Goal: Information Seeking & Learning: Learn about a topic

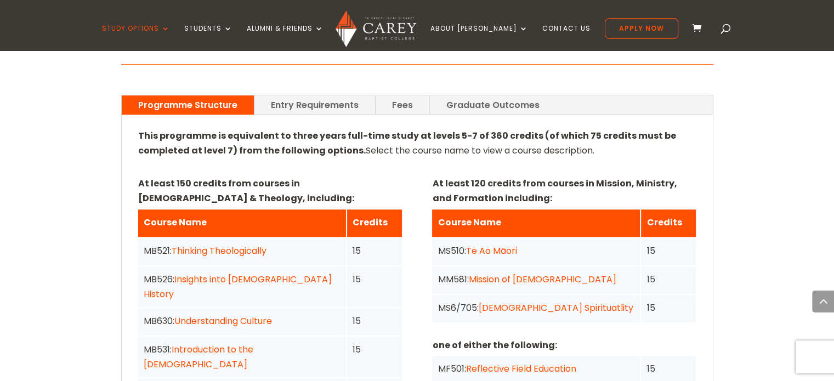
scroll to position [779, 0]
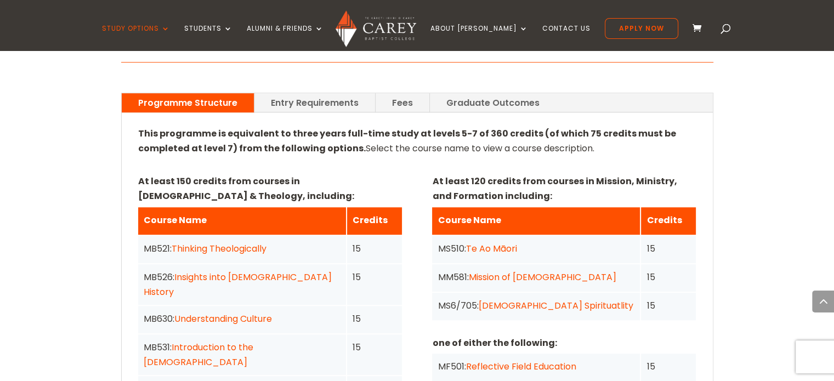
click at [491, 93] on link "Graduate Outcomes" at bounding box center [493, 102] width 126 height 19
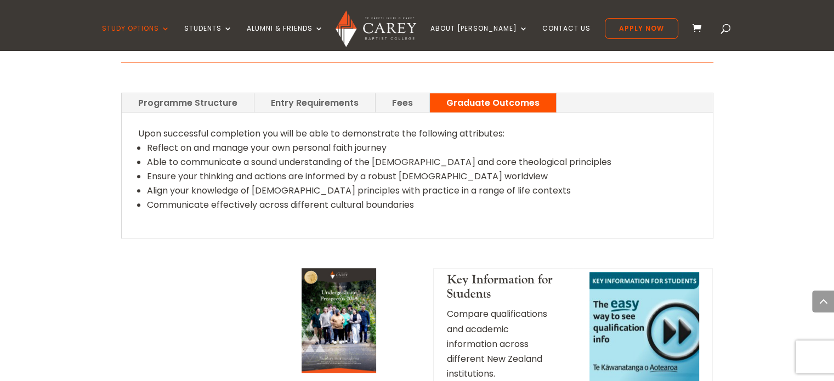
click at [396, 93] on link "Fees" at bounding box center [403, 102] width 54 height 19
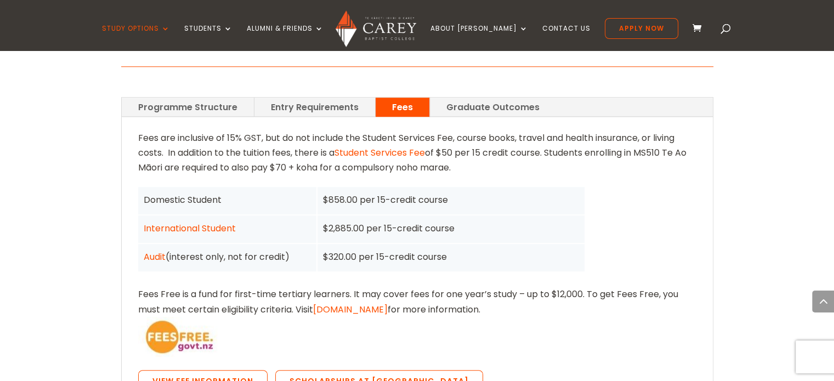
scroll to position [774, 0]
click at [343, 98] on link "Entry Requirements" at bounding box center [314, 107] width 121 height 19
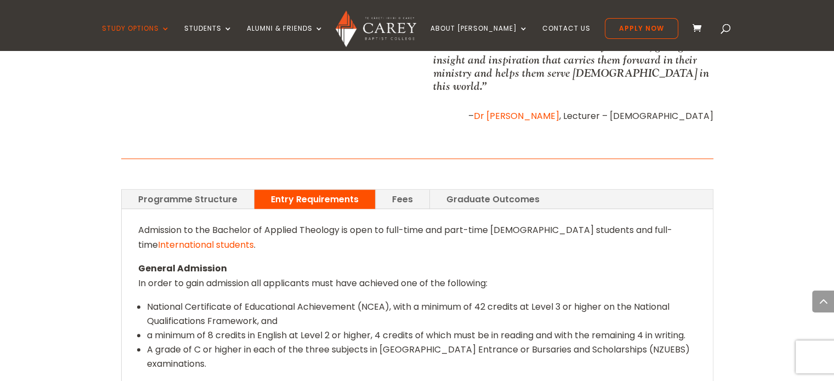
scroll to position [676, 0]
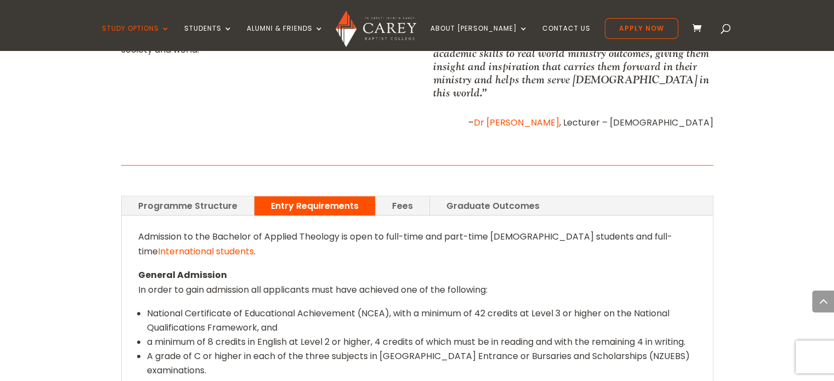
click at [211, 196] on link "Programme Structure" at bounding box center [188, 205] width 132 height 19
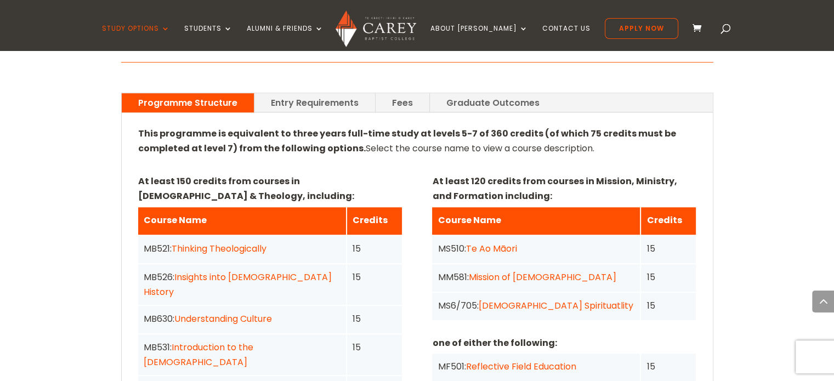
scroll to position [779, 0]
click at [502, 93] on link "Graduate Outcomes" at bounding box center [493, 102] width 126 height 19
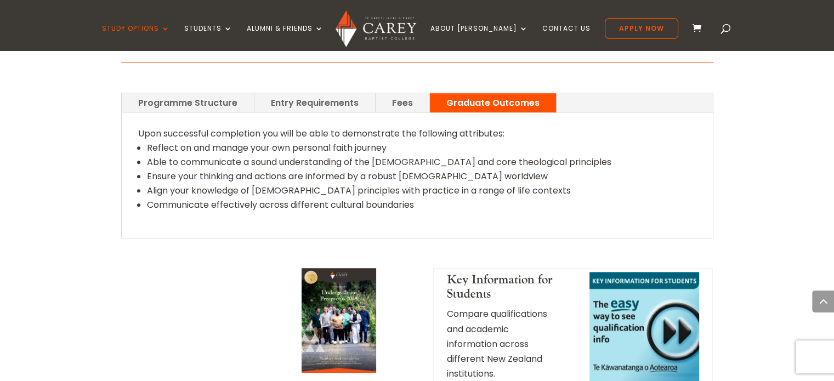
click at [231, 93] on link "Programme Structure" at bounding box center [188, 102] width 132 height 19
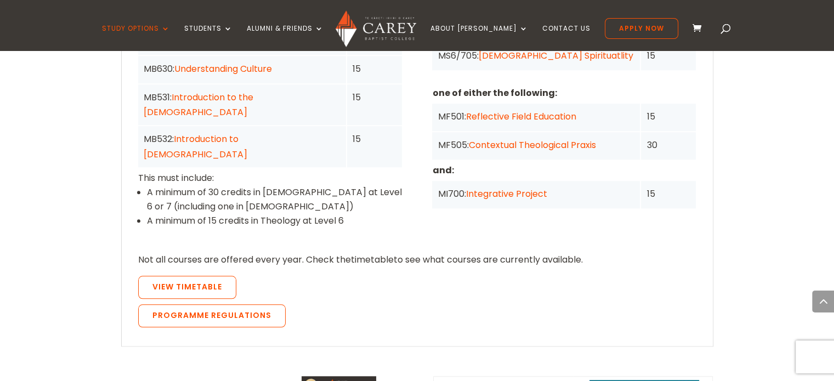
scroll to position [1029, 0]
click at [205, 276] on link "View Timetable" at bounding box center [187, 287] width 98 height 23
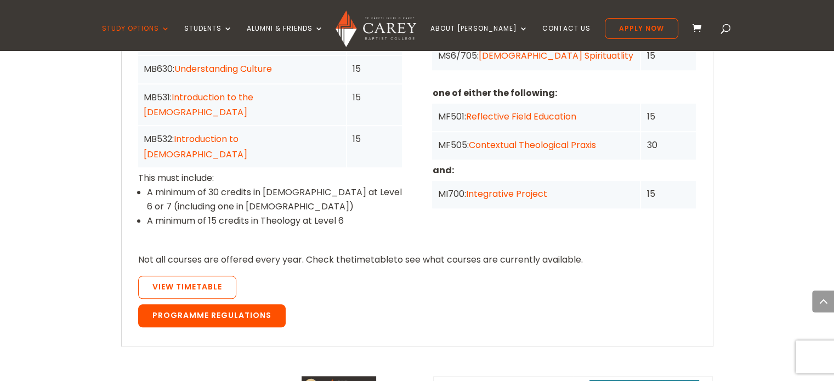
click at [223, 304] on link "Programme Regulations" at bounding box center [212, 315] width 148 height 23
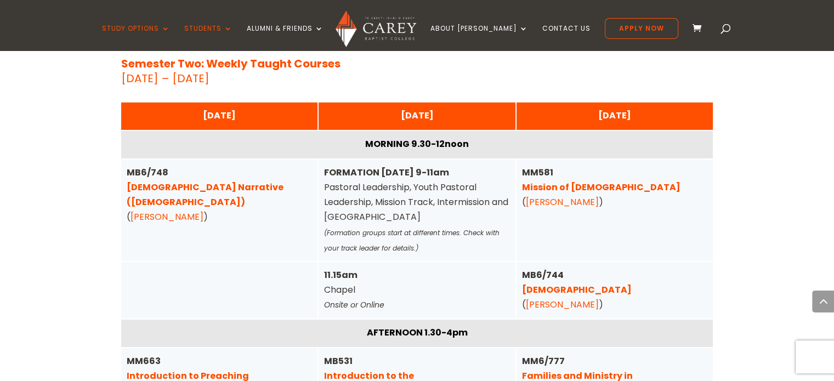
scroll to position [3713, 0]
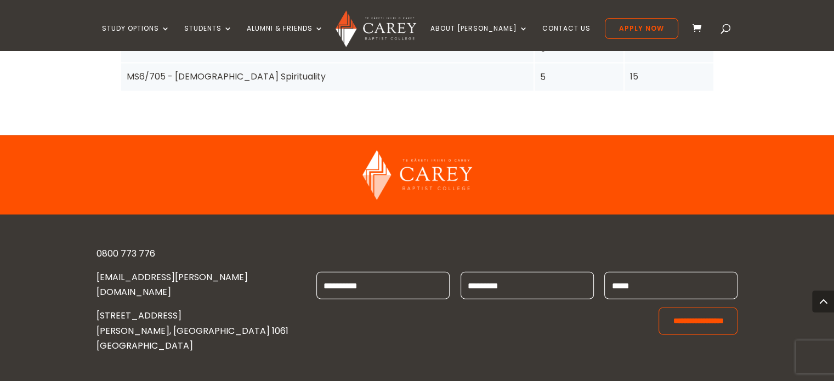
scroll to position [2361, 0]
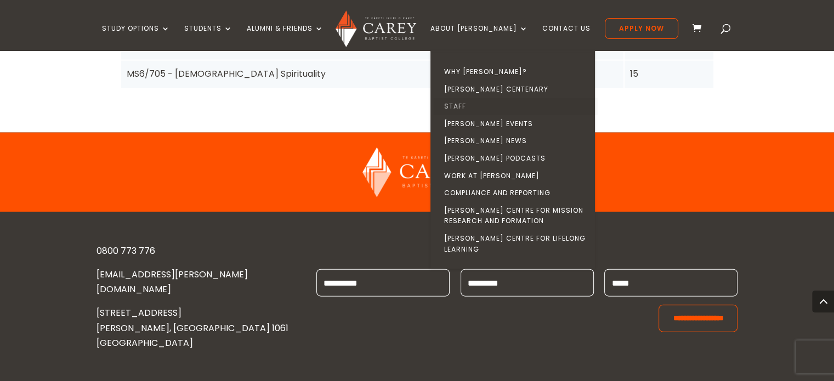
click at [476, 103] on link "Staff" at bounding box center [515, 107] width 164 height 18
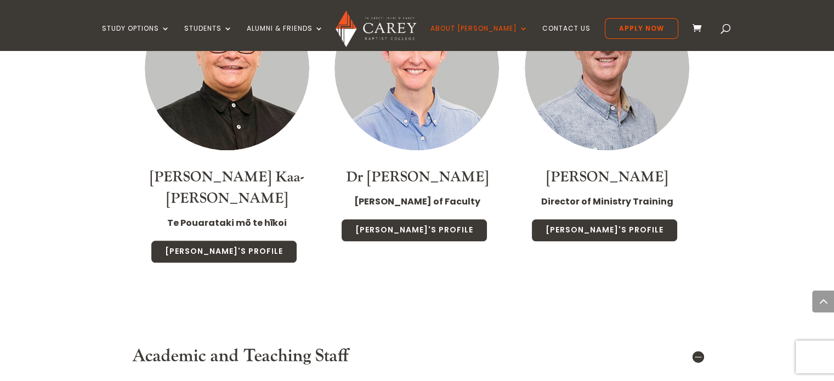
scroll to position [1251, 0]
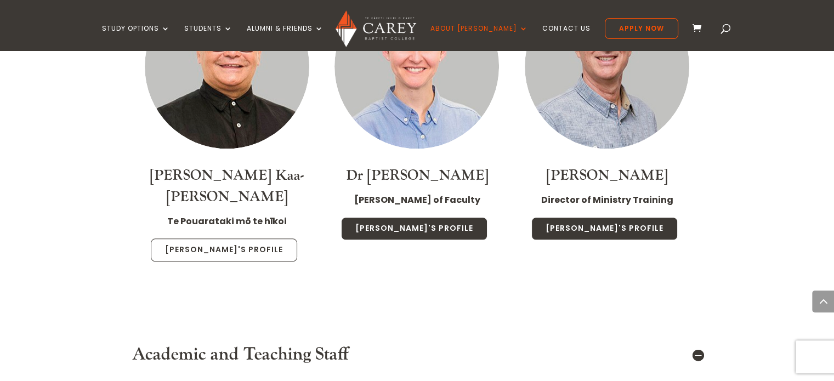
click at [237, 239] on link "Luke's Profile" at bounding box center [224, 250] width 146 height 23
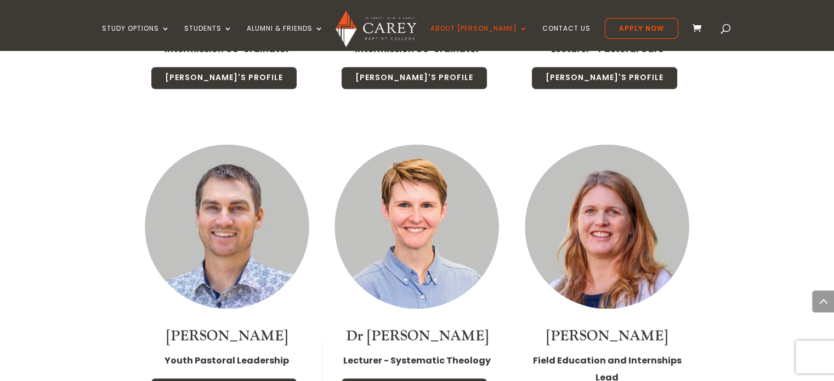
scroll to position [1874, 0]
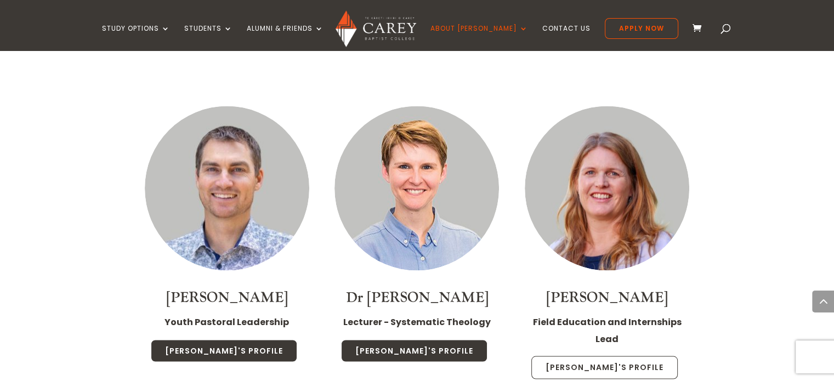
click at [591, 356] on link "Nicola's Profile" at bounding box center [604, 367] width 146 height 23
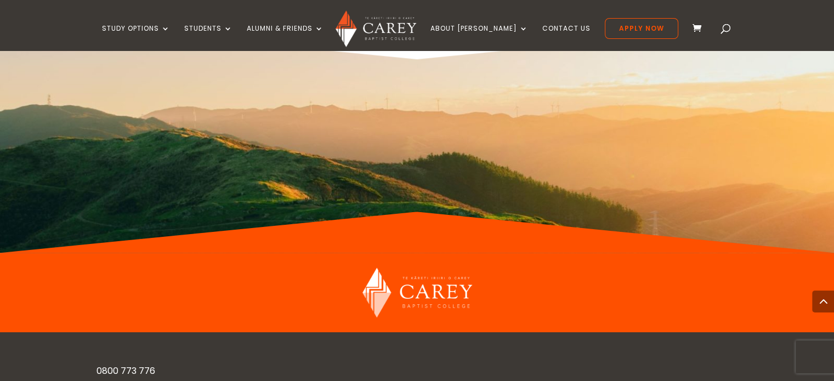
scroll to position [1044, 0]
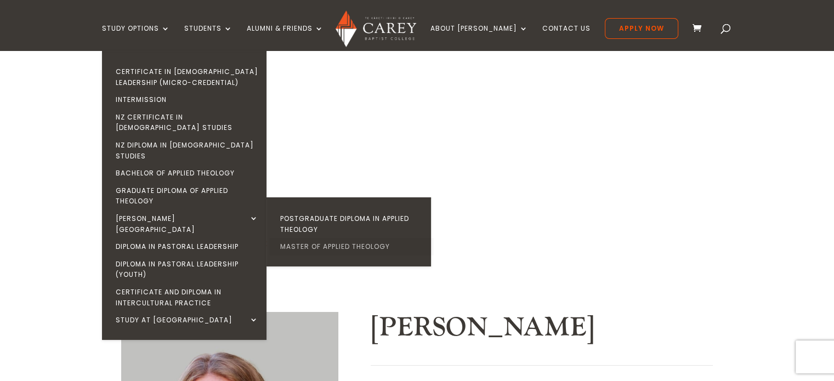
click at [336, 238] on link "Master of Applied Theology" at bounding box center [351, 247] width 164 height 18
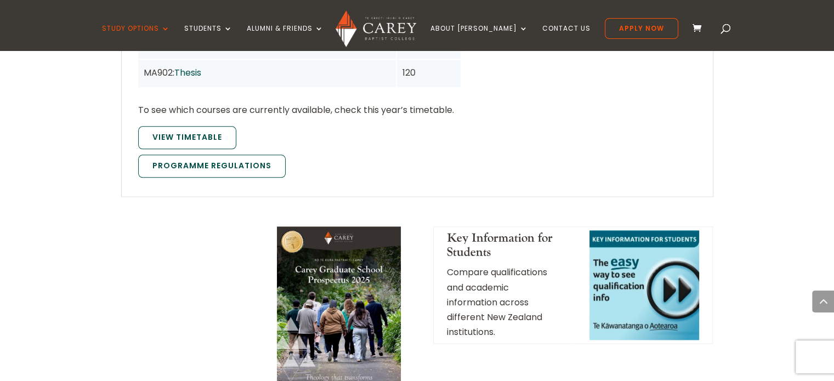
scroll to position [1263, 0]
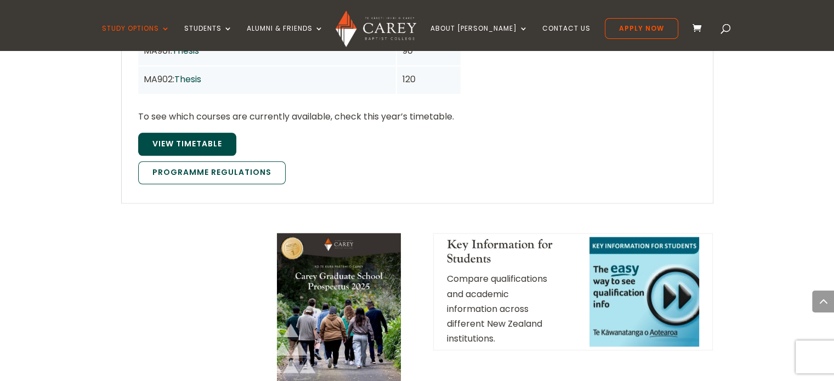
click at [212, 133] on link "View Timetable" at bounding box center [187, 144] width 98 height 23
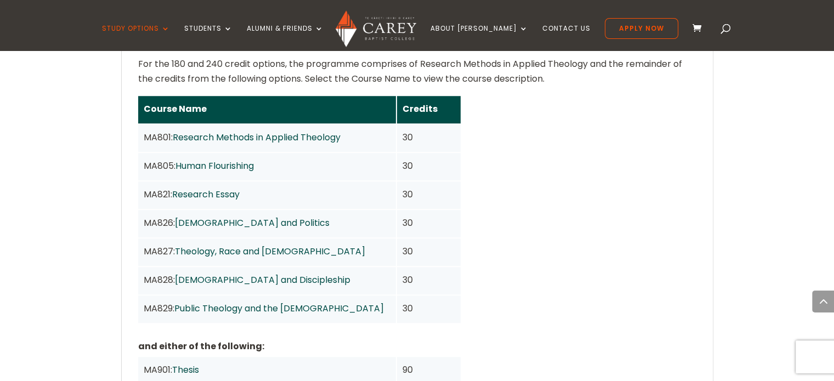
scroll to position [944, 0]
click at [219, 160] on link "Human Flourishing" at bounding box center [214, 166] width 78 height 13
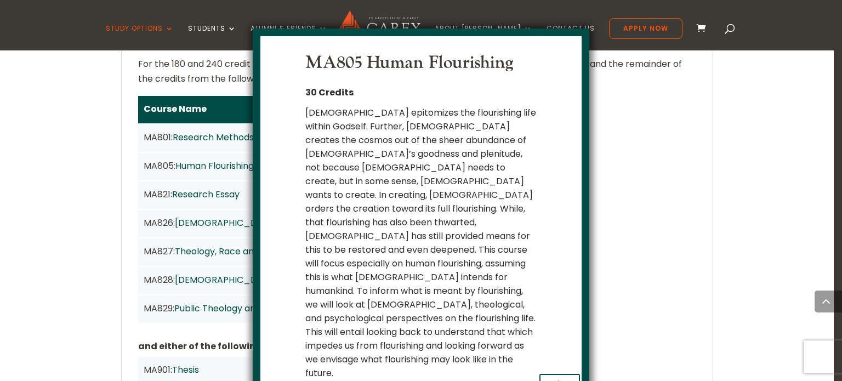
click at [558, 374] on button "x Close" at bounding box center [560, 384] width 41 height 21
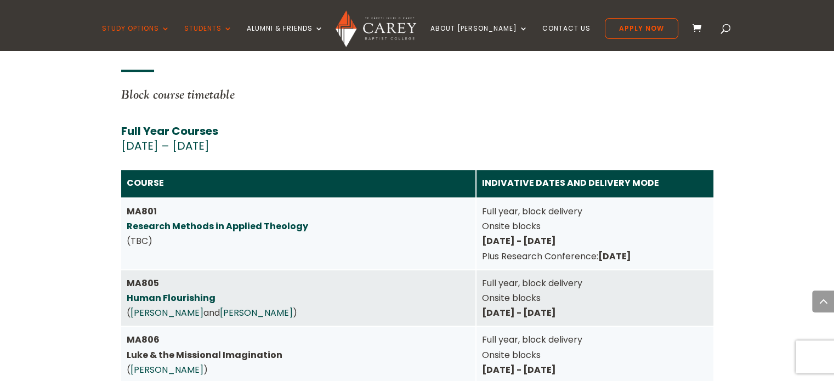
scroll to position [4808, 0]
